Goal: Task Accomplishment & Management: Use online tool/utility

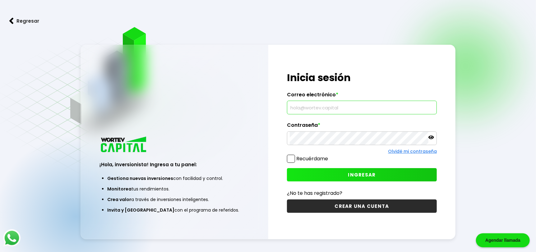
type input "[EMAIL_ADDRESS][DOMAIN_NAME]"
click at [292, 157] on span at bounding box center [291, 159] width 8 height 8
click at [329, 156] on input "Recuérdame" at bounding box center [329, 156] width 0 height 0
click at [330, 170] on button "INGRESAR" at bounding box center [362, 174] width 150 height 13
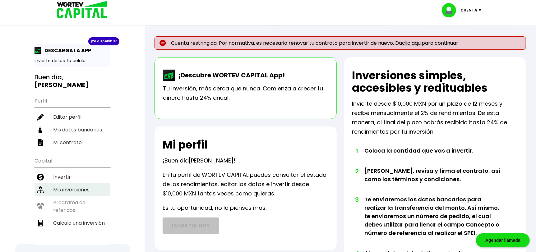
click at [63, 183] on li "Mis inversiones" at bounding box center [73, 189] width 76 height 13
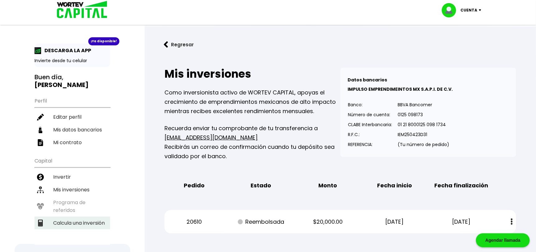
click at [65, 217] on li "Calcula una inversión" at bounding box center [73, 223] width 76 height 13
select select "1"
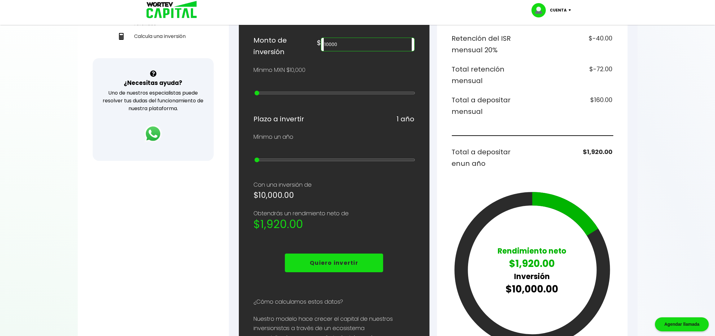
scroll to position [145, 0]
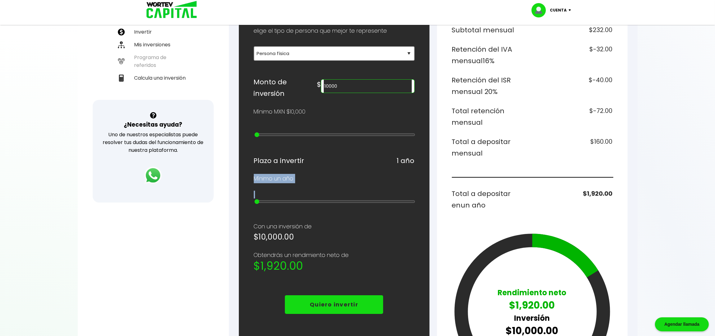
drag, startPoint x: 254, startPoint y: 189, endPoint x: 263, endPoint y: 188, distance: 8.8
click at [263, 188] on div "¿Cuánto quieres invertir? WORTEV CAPITAL crece tu dinero apoyando empresas mexi…" at bounding box center [334, 198] width 161 height 502
click at [264, 199] on input "range" at bounding box center [334, 201] width 161 height 5
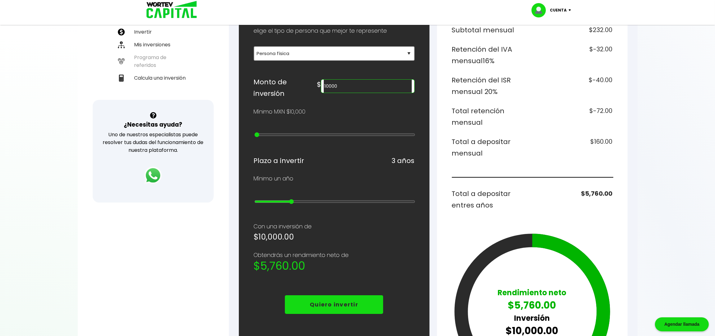
drag, startPoint x: 257, startPoint y: 191, endPoint x: 286, endPoint y: 190, distance: 29.9
type input "3"
click at [286, 199] on input "range" at bounding box center [334, 201] width 161 height 5
type input "20000"
type input "1"
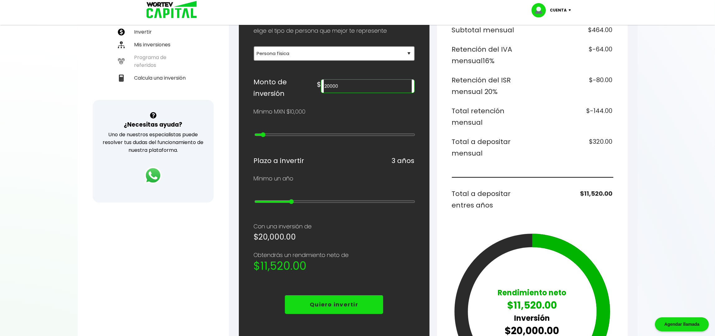
type input "30000"
type input "2"
type input "40000"
type input "3"
type input "50000"
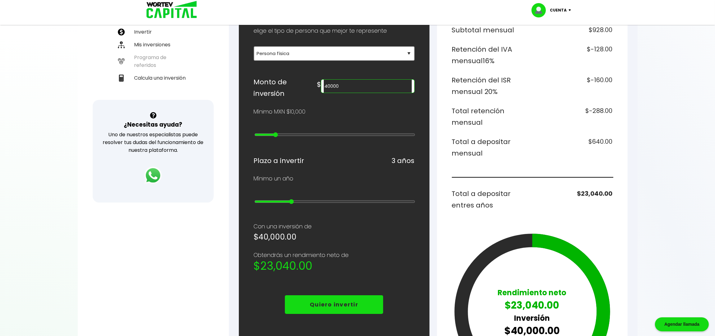
type input "4"
type input "60000"
type input "5"
type input "50000"
type input "4"
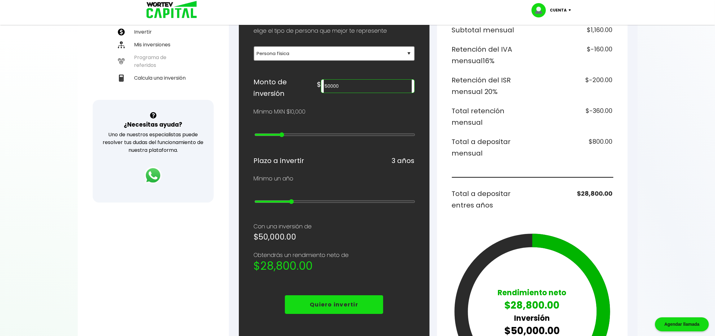
type input "40000"
type input "3"
type input "30000"
type input "2"
type input "20000"
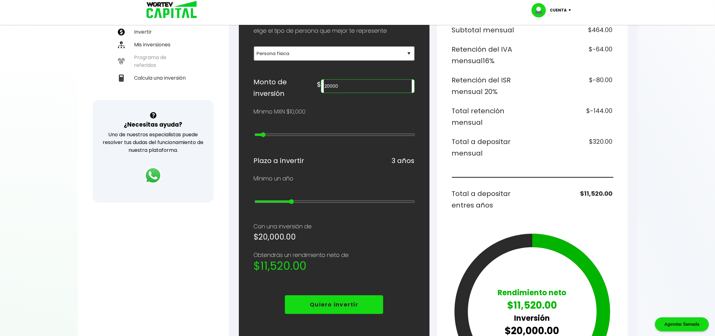
drag, startPoint x: 255, startPoint y: 124, endPoint x: 261, endPoint y: 129, distance: 7.3
type input "1"
click at [261, 132] on input "range" at bounding box center [334, 134] width 161 height 5
type input "10000"
drag, startPoint x: 263, startPoint y: 127, endPoint x: 256, endPoint y: 125, distance: 7.3
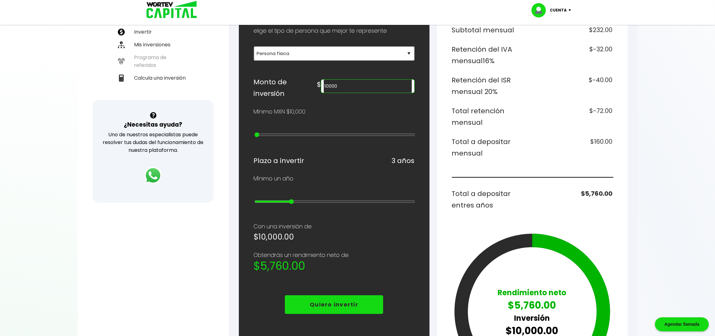
type input "0"
click at [256, 132] on input "range" at bounding box center [334, 134] width 161 height 5
